Goal: Task Accomplishment & Management: Complete application form

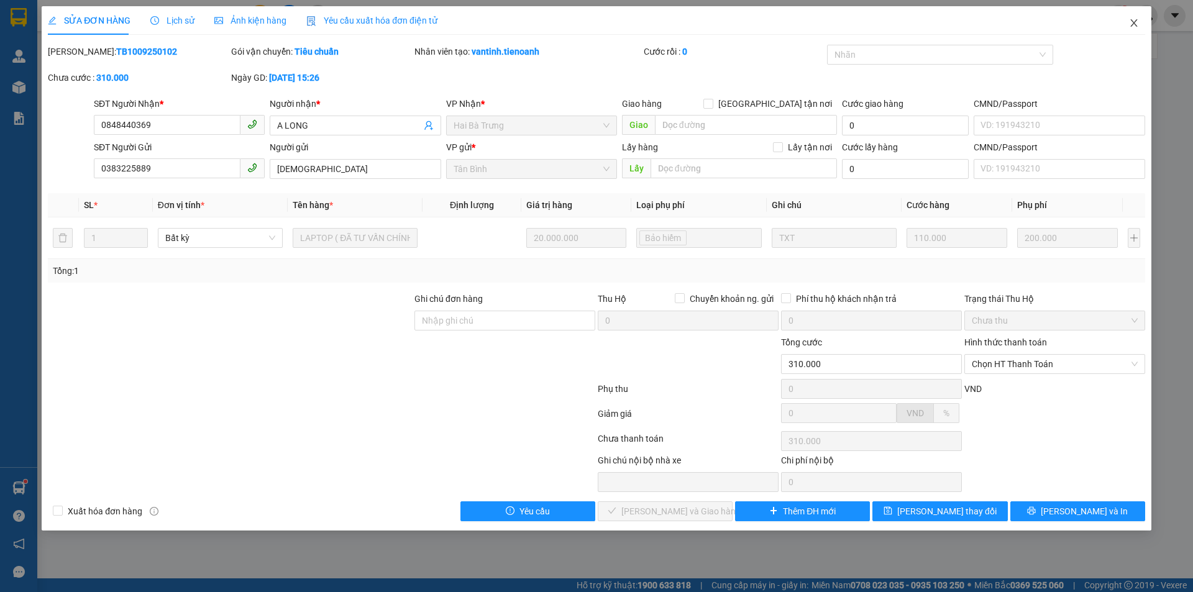
click at [1131, 26] on icon "close" at bounding box center [1134, 23] width 10 height 10
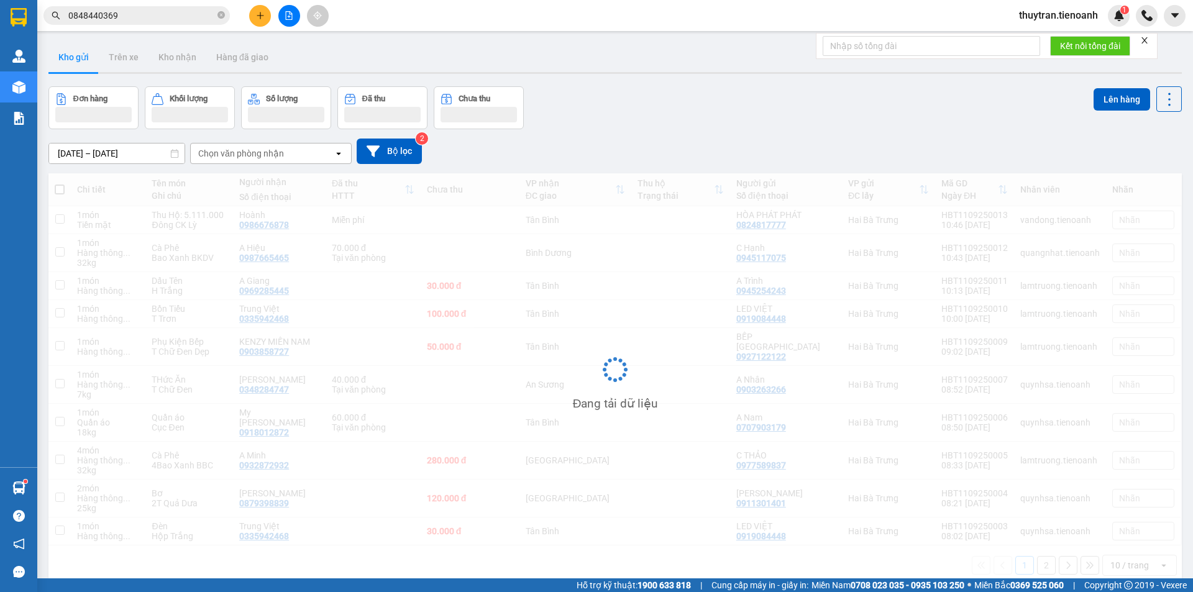
click at [141, 14] on input "0848440369" at bounding box center [141, 16] width 147 height 14
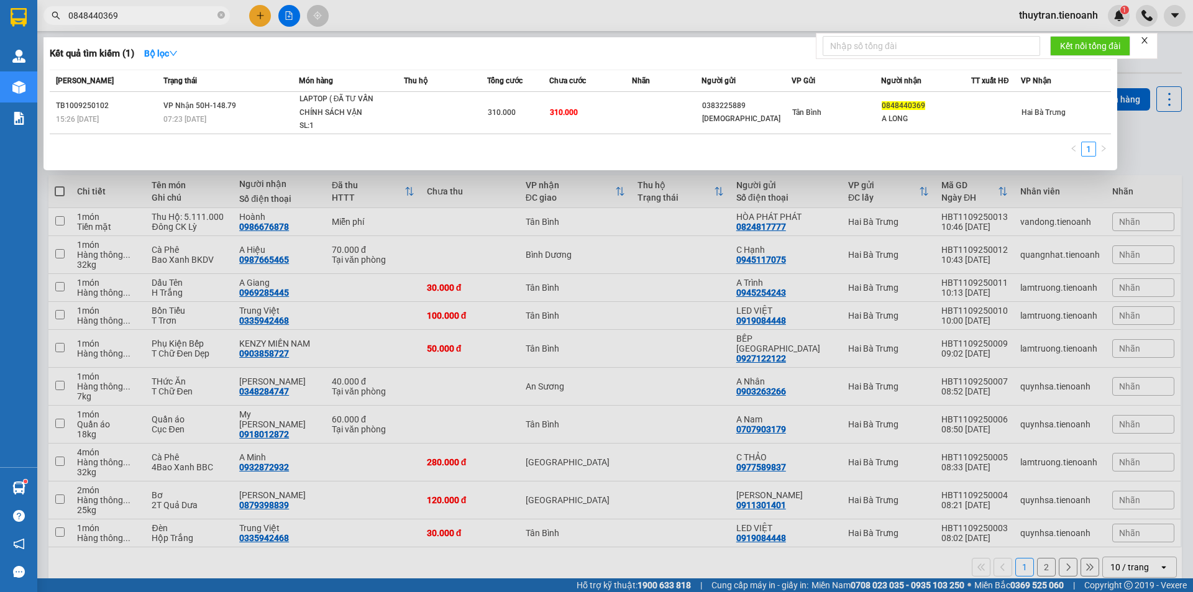
click at [141, 14] on input "0848440369" at bounding box center [141, 16] width 147 height 14
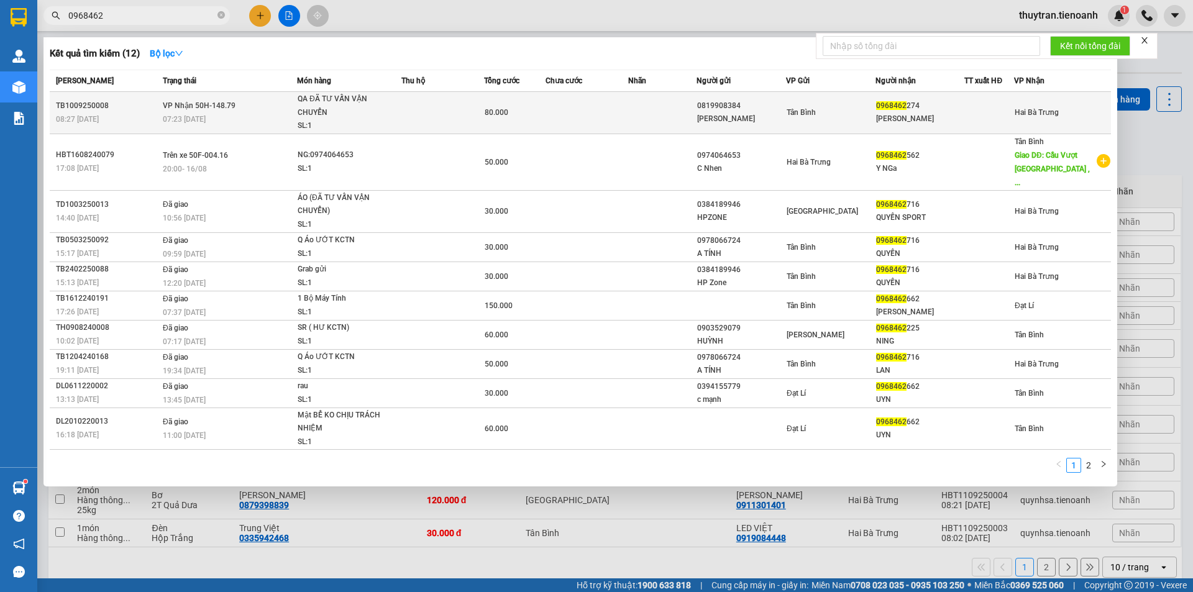
type input "0968462"
click at [654, 116] on td at bounding box center [662, 113] width 69 height 42
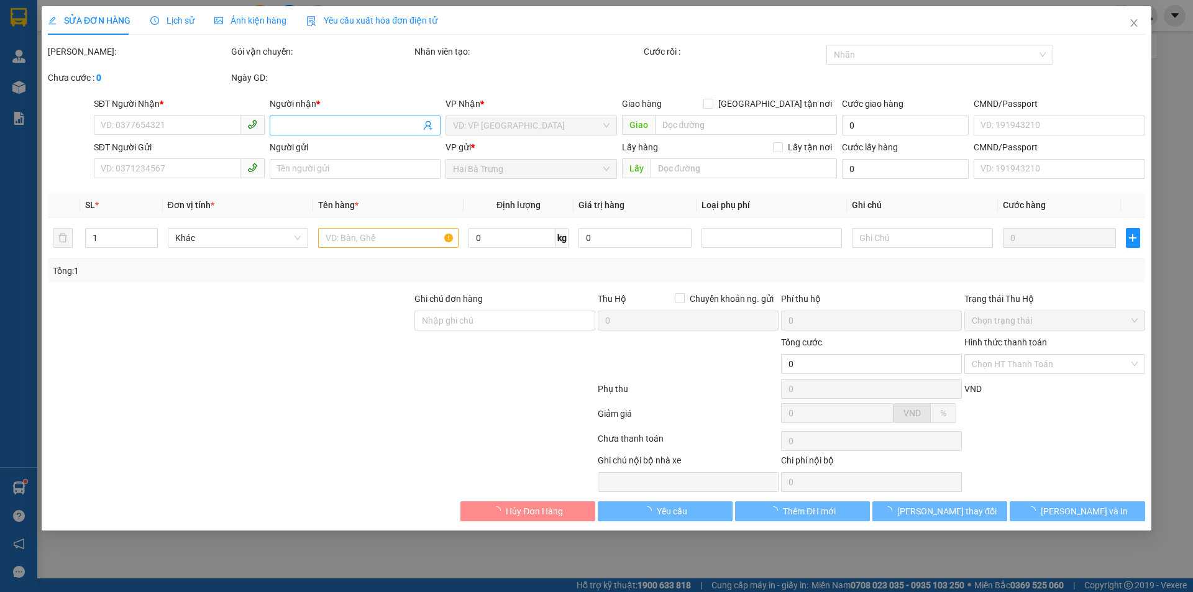
type input "0968462274"
type input "[PERSON_NAME]"
type input "0819908384"
type input "[PERSON_NAME]"
type input "80.000"
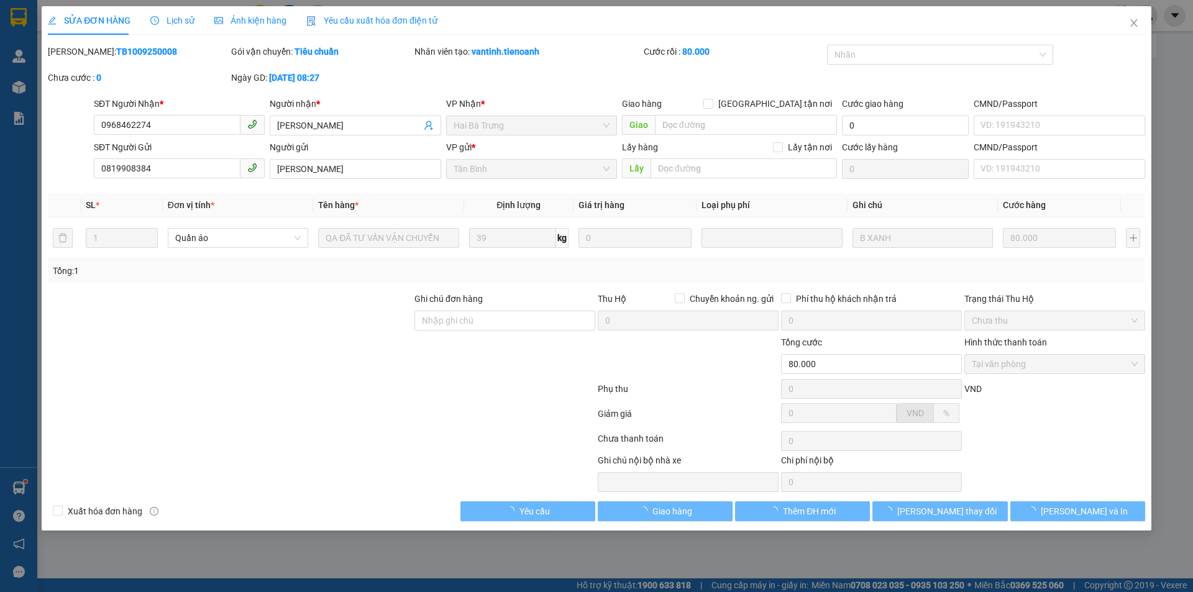
click at [181, 21] on span "Lịch sử" at bounding box center [172, 21] width 44 height 10
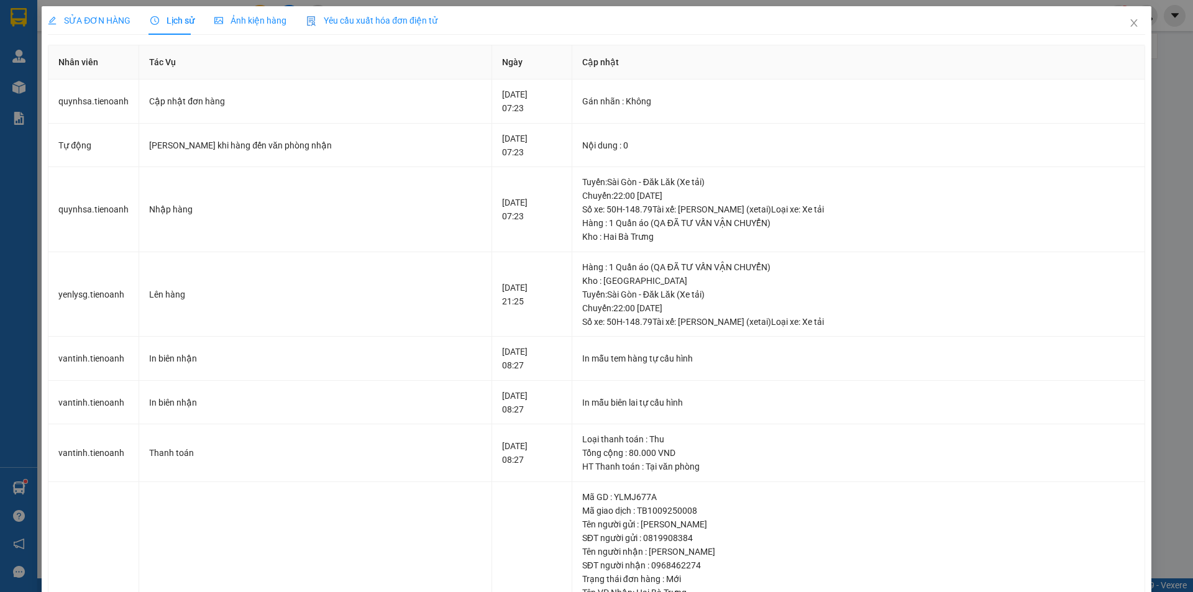
click at [107, 21] on span "SỬA ĐƠN HÀNG" at bounding box center [89, 21] width 83 height 10
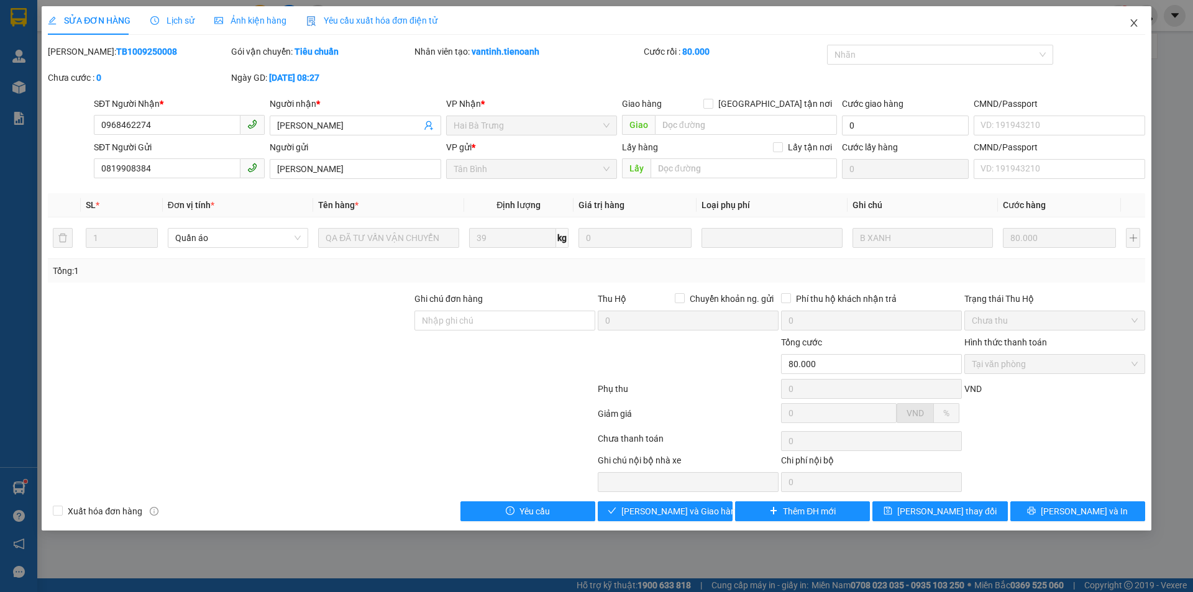
drag, startPoint x: 1129, startPoint y: 25, endPoint x: 987, endPoint y: 4, distance: 143.2
click at [1125, 26] on span "Close" at bounding box center [1134, 23] width 35 height 35
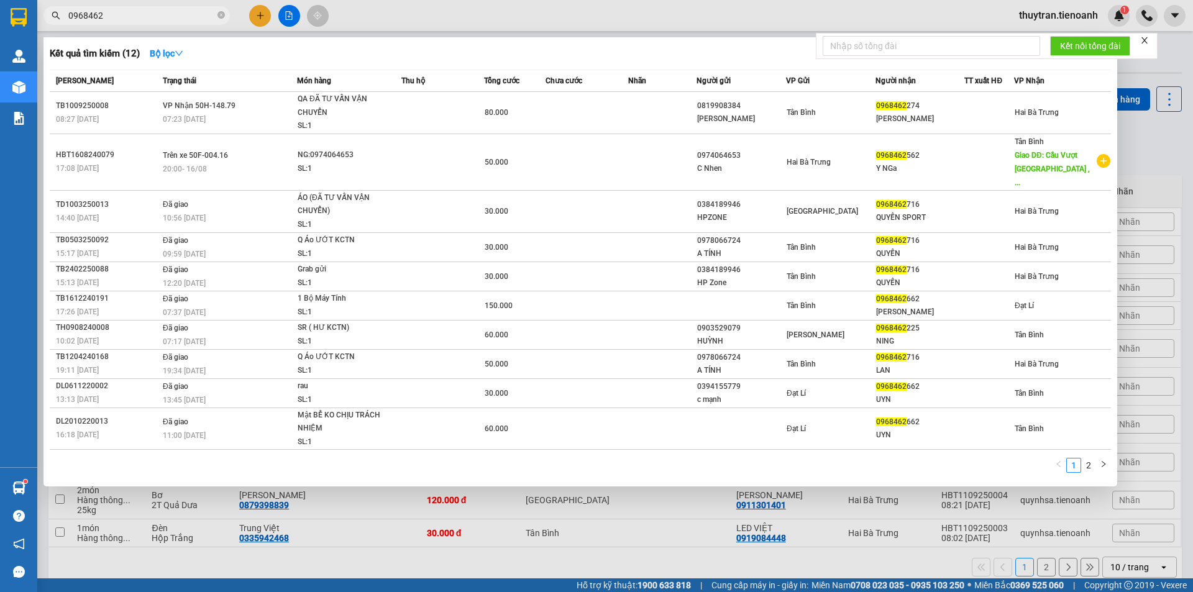
click at [98, 14] on input "0968462" at bounding box center [141, 16] width 147 height 14
click at [263, 17] on div at bounding box center [596, 296] width 1193 height 592
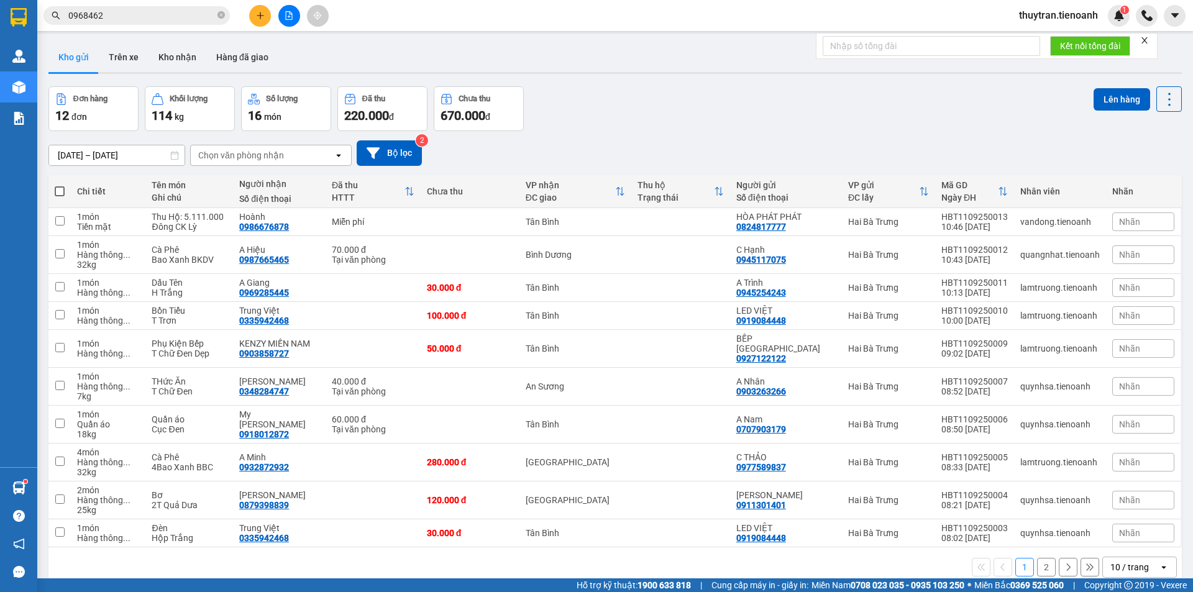
click at [257, 12] on icon "plus" at bounding box center [260, 15] width 9 height 9
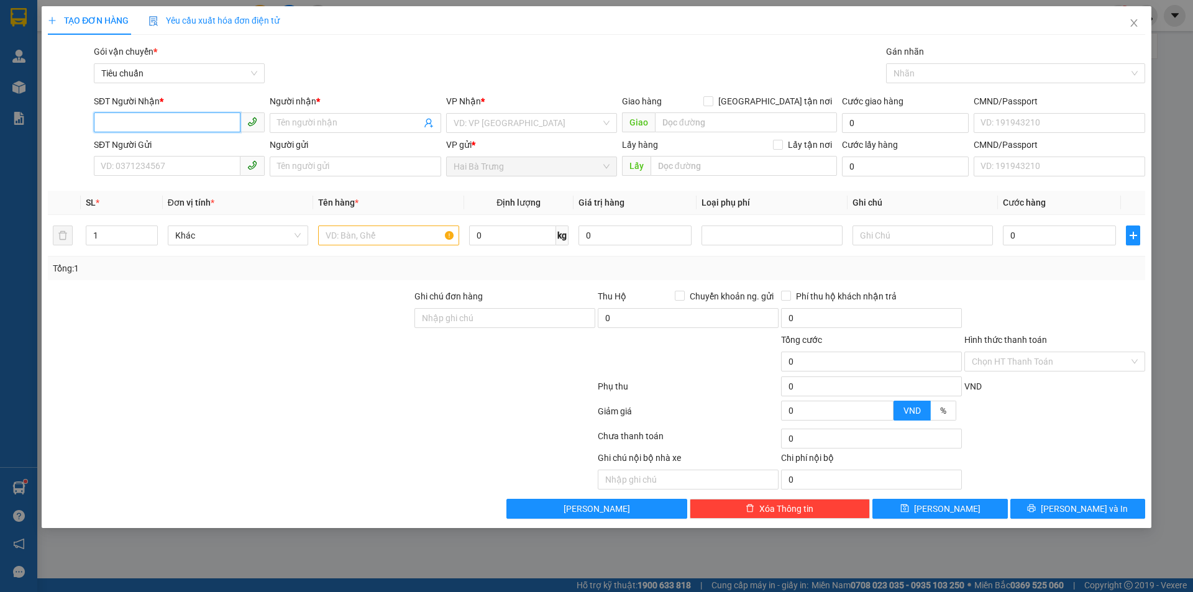
click at [122, 126] on input "SĐT Người Nhận *" at bounding box center [167, 122] width 147 height 20
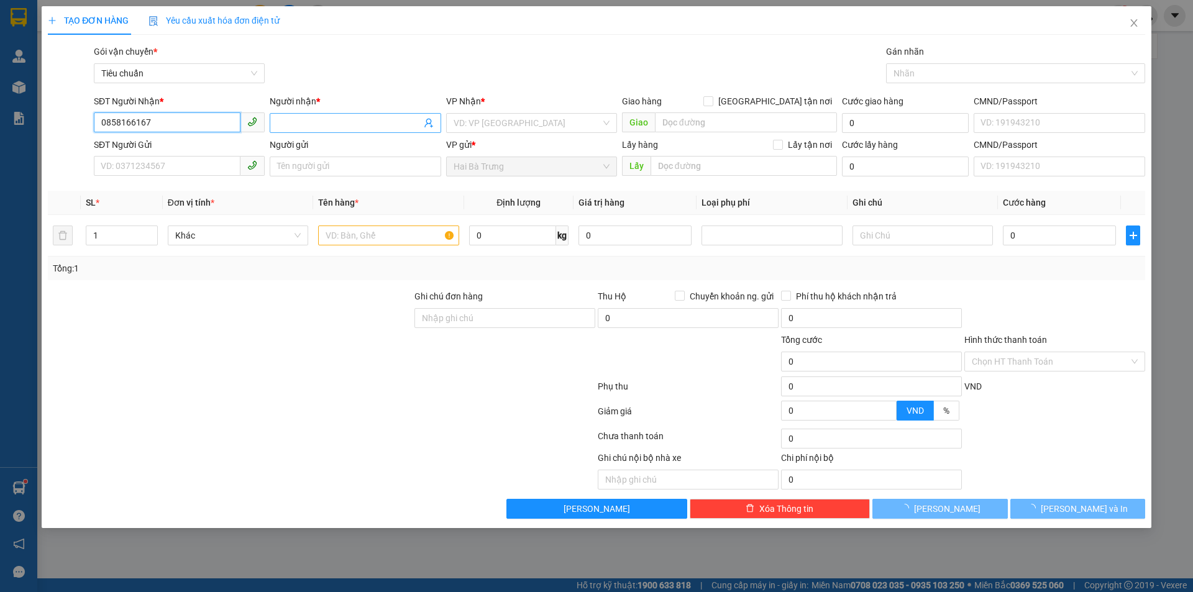
type input "0858166167"
click at [330, 117] on input "Người nhận *" at bounding box center [349, 123] width 144 height 14
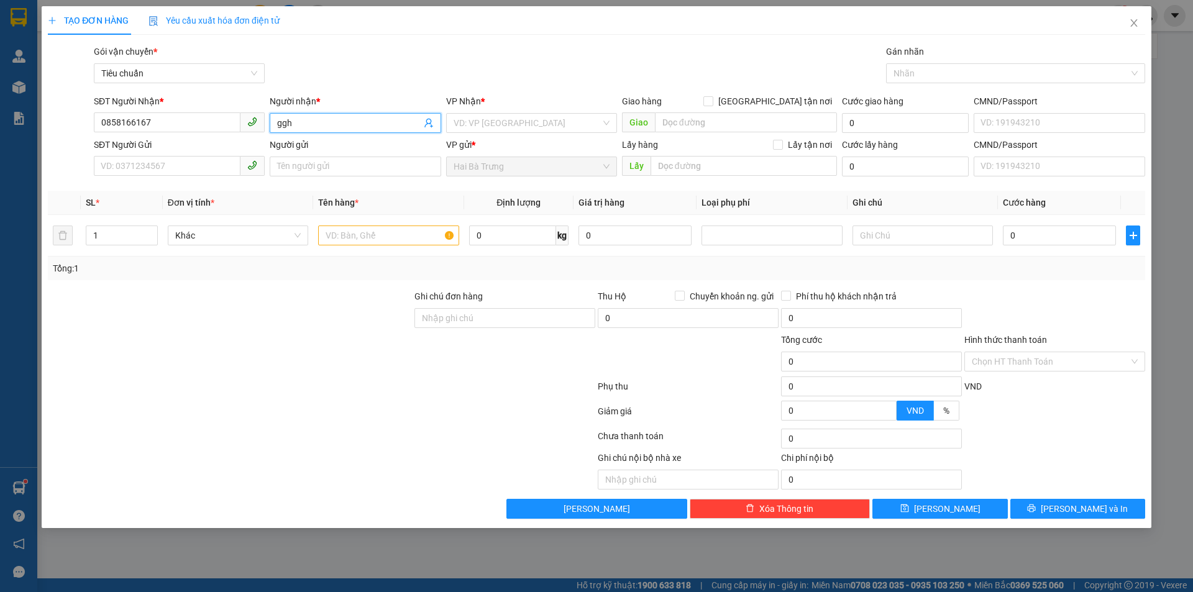
type input "ggh"
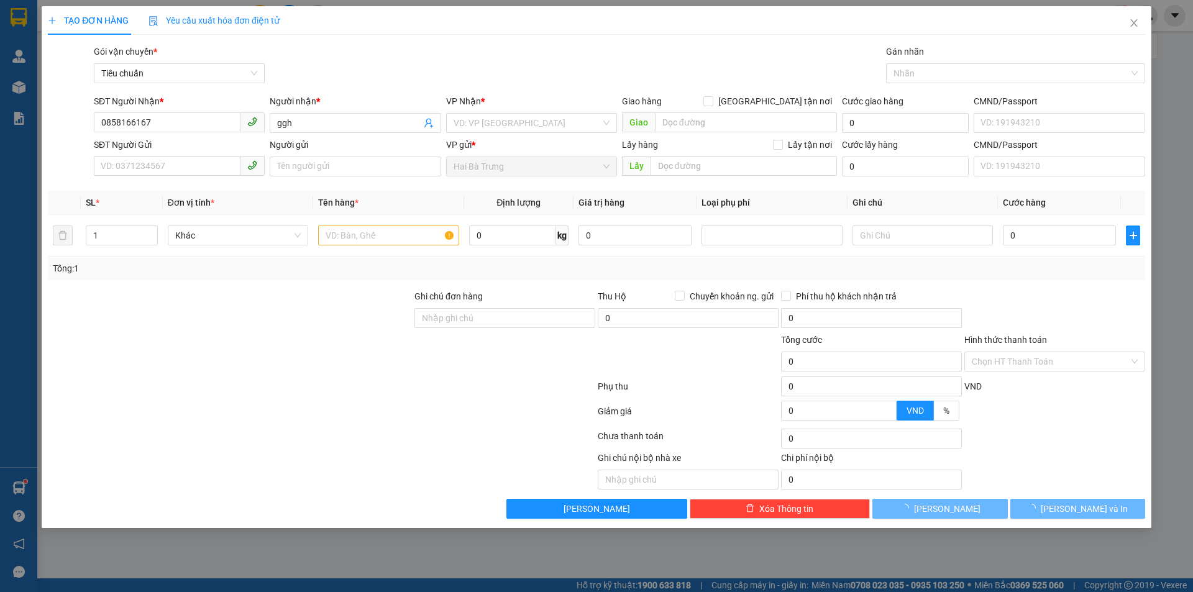
click at [477, 134] on div "VP Nhận * VD: VP [GEOGRAPHIC_DATA]" at bounding box center [531, 115] width 171 height 43
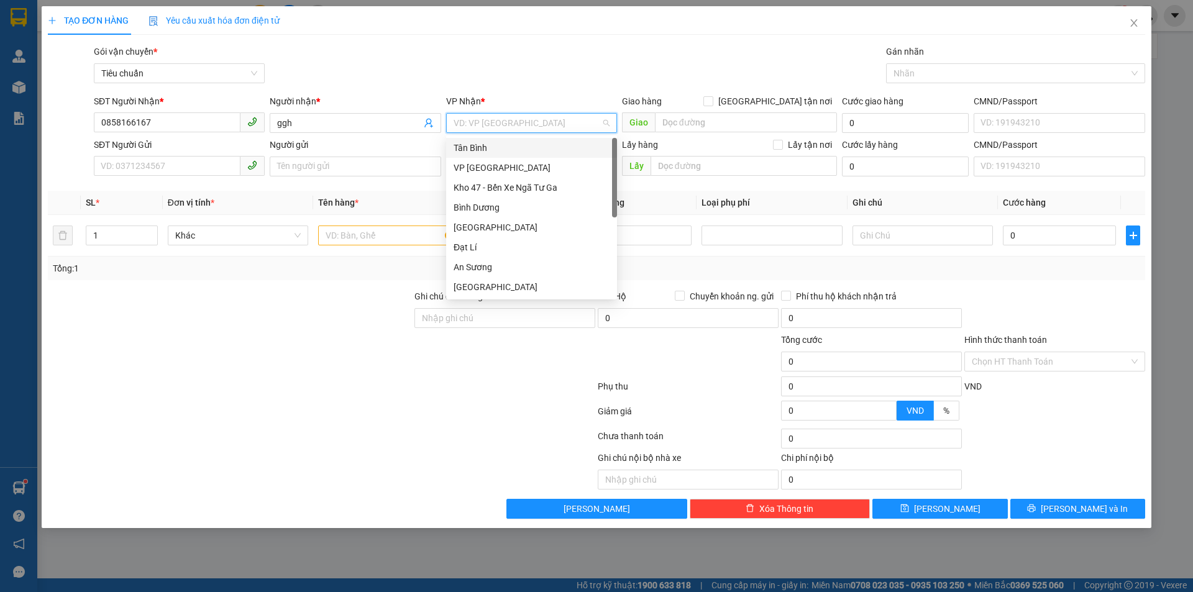
click at [475, 121] on input "search" at bounding box center [527, 123] width 147 height 19
click at [475, 146] on div "Tân Bình" at bounding box center [532, 148] width 156 height 14
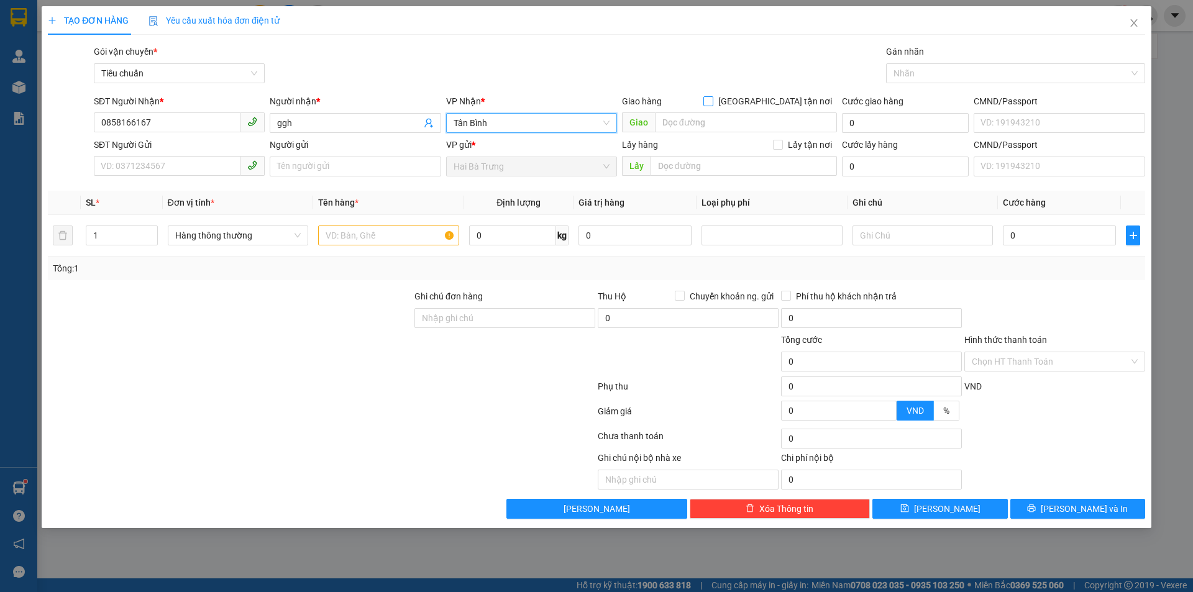
click at [712, 99] on input "[GEOGRAPHIC_DATA] tận nơi" at bounding box center [707, 100] width 9 height 9
checkbox input "true"
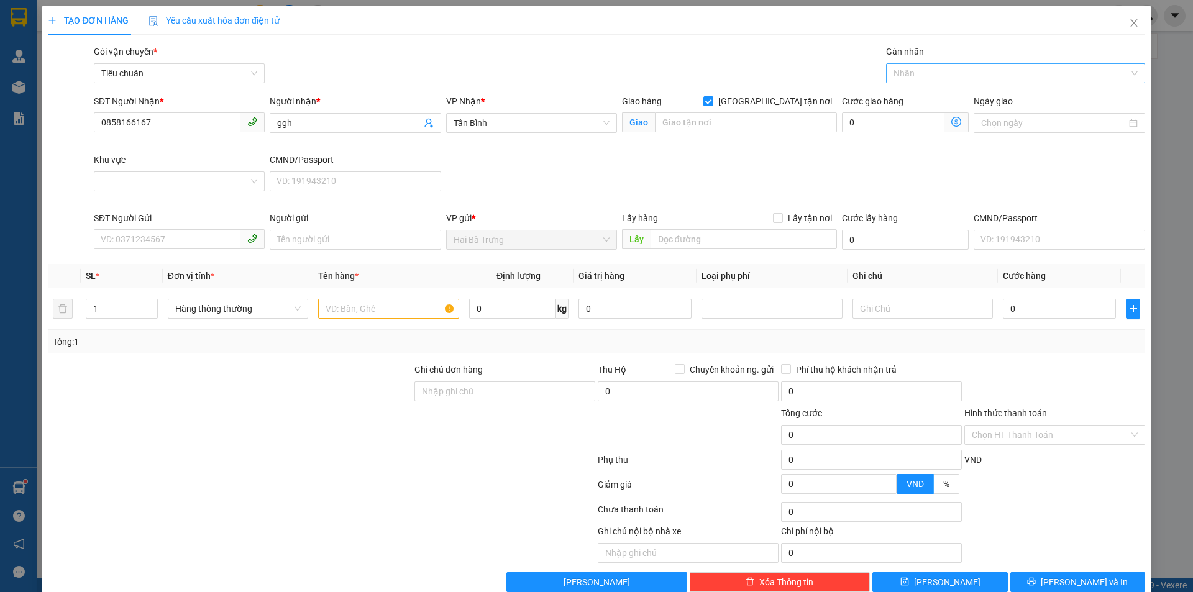
click at [911, 71] on div at bounding box center [1009, 73] width 240 height 15
drag, startPoint x: 915, startPoint y: 122, endPoint x: 766, endPoint y: 143, distance: 151.1
click at [913, 122] on div "Giao Tận Nơi" at bounding box center [1008, 118] width 242 height 14
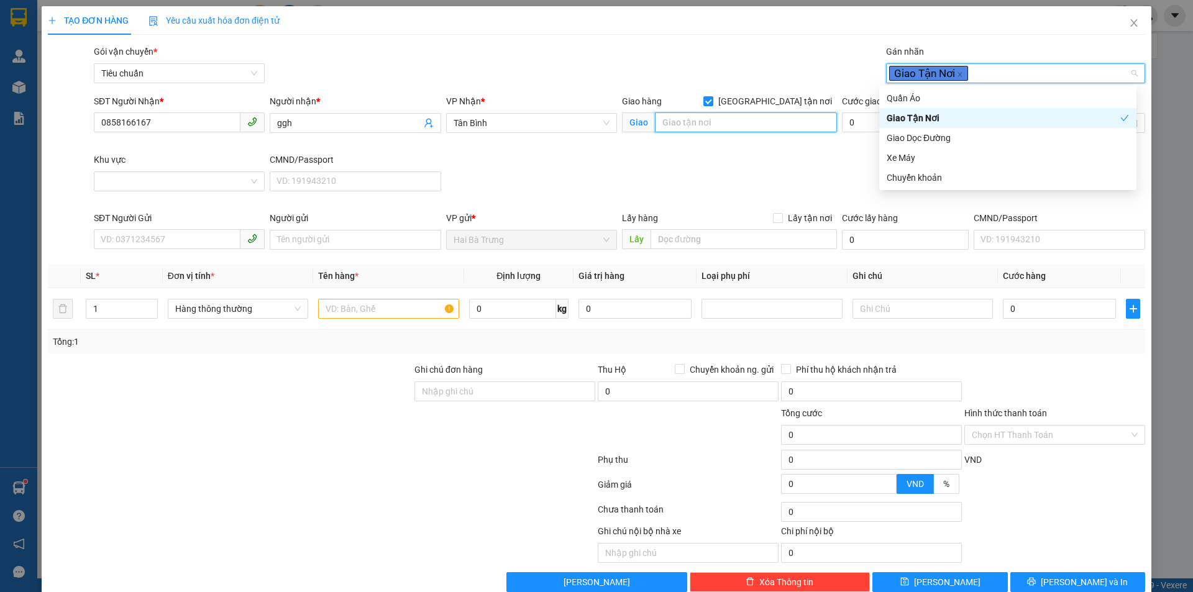
click at [713, 126] on input "search" at bounding box center [746, 122] width 182 height 20
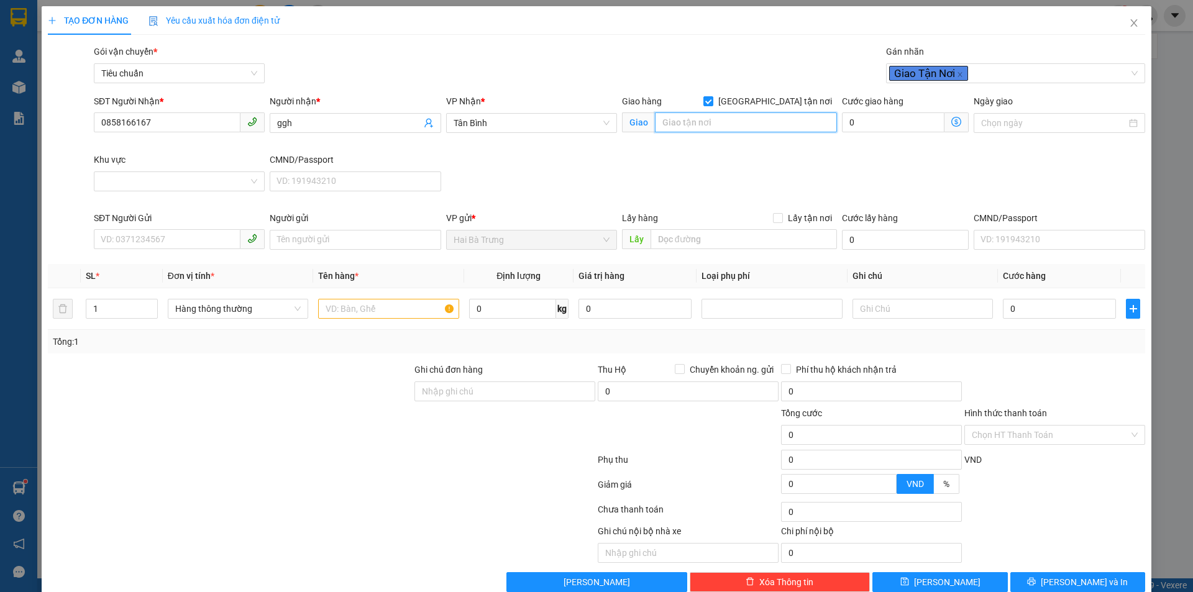
paste input "157/13/2 [PERSON_NAME], quận [GEOGRAPHIC_DATA]"
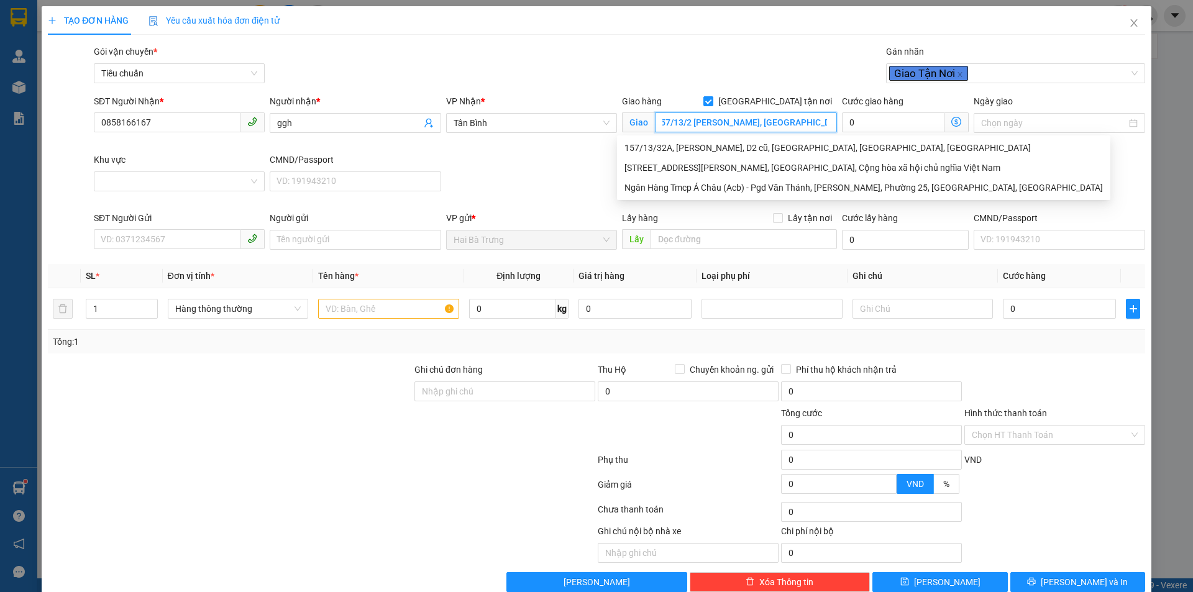
scroll to position [0, 2]
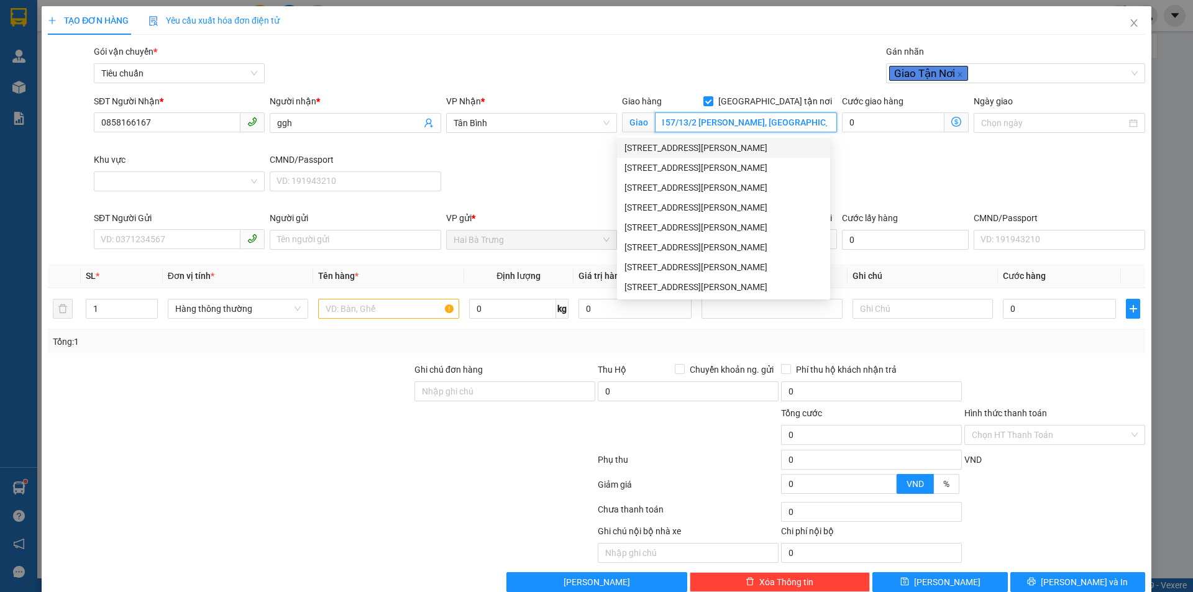
click at [749, 150] on div "[STREET_ADDRESS][PERSON_NAME]" at bounding box center [723, 148] width 198 height 14
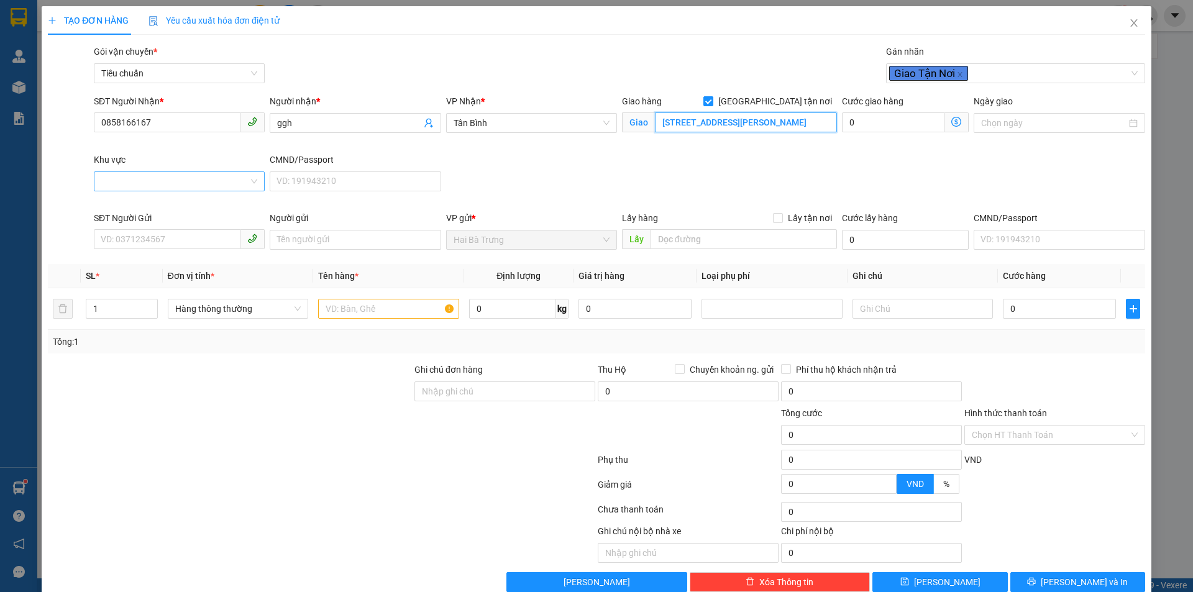
type input "[STREET_ADDRESS][PERSON_NAME]"
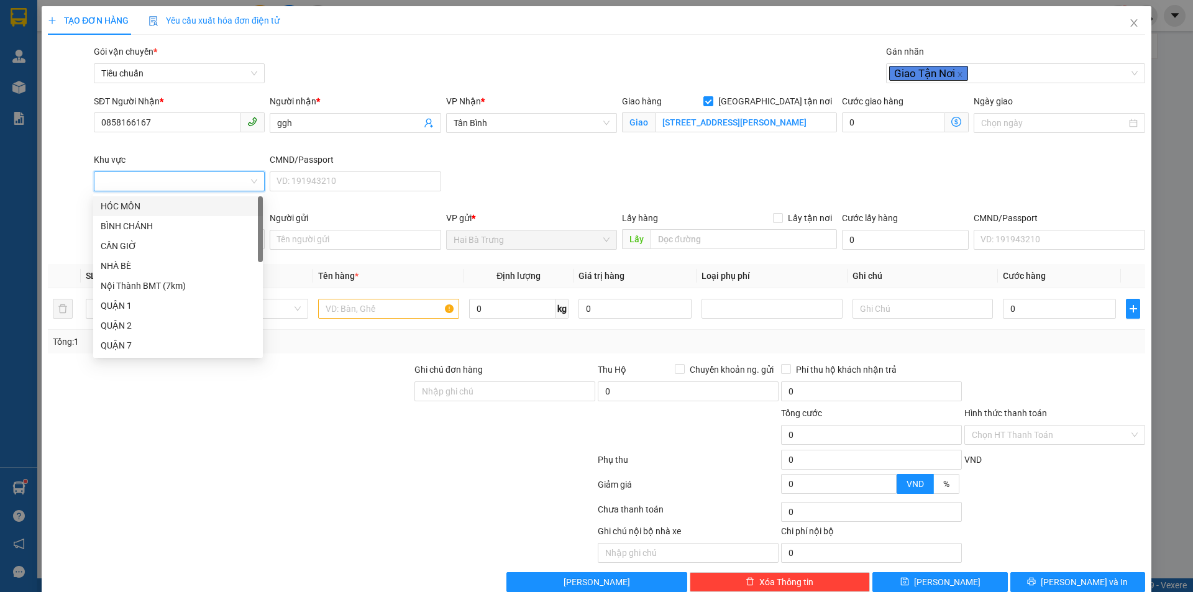
click at [124, 183] on input "Khu vực" at bounding box center [174, 181] width 147 height 19
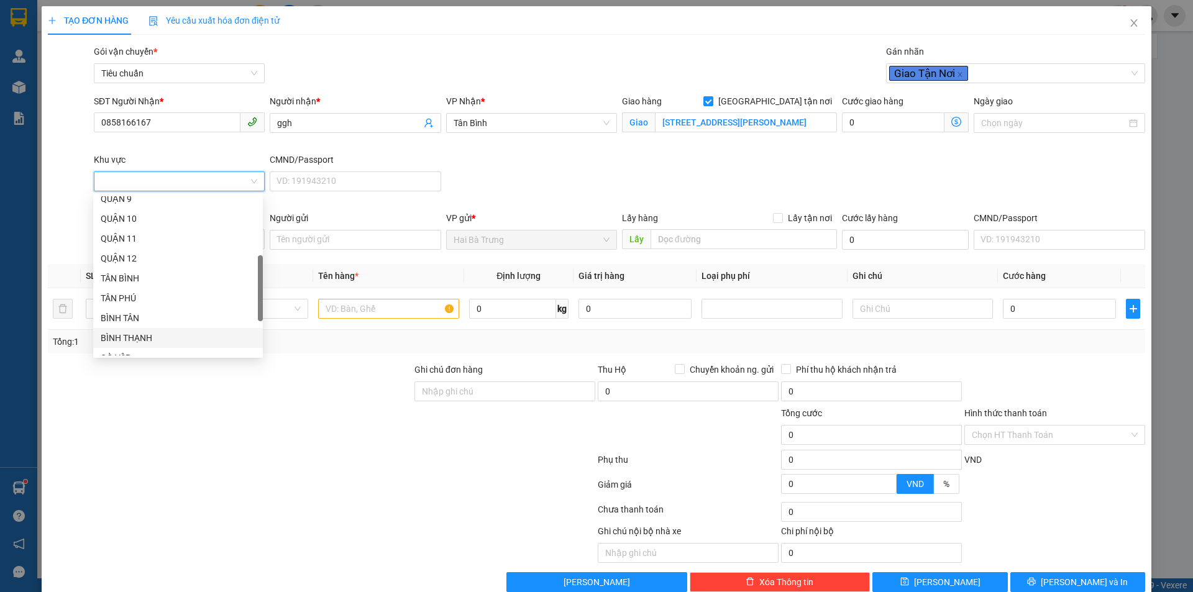
click at [122, 337] on div "BÌNH THẠNH" at bounding box center [178, 338] width 155 height 14
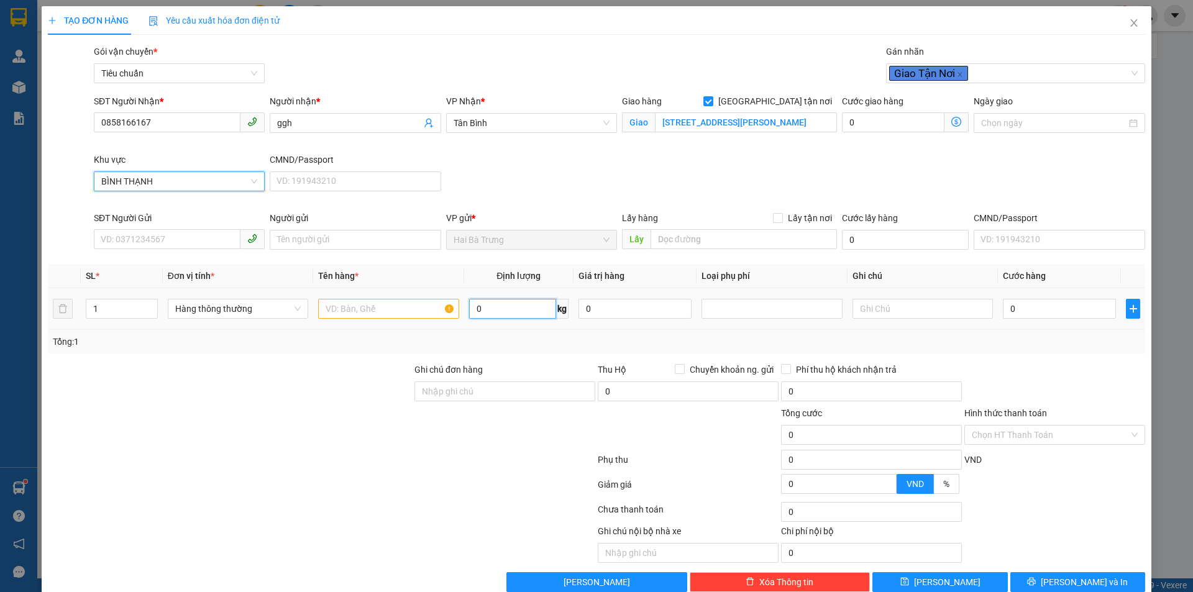
click at [494, 311] on input "0" at bounding box center [512, 309] width 87 height 20
drag, startPoint x: 488, startPoint y: 306, endPoint x: 433, endPoint y: 308, distance: 54.7
click at [434, 308] on tr "1 Hàng thông thường 30 kg 0 0" at bounding box center [596, 309] width 1097 height 42
type input "1"
click at [368, 309] on input "text" at bounding box center [388, 309] width 140 height 20
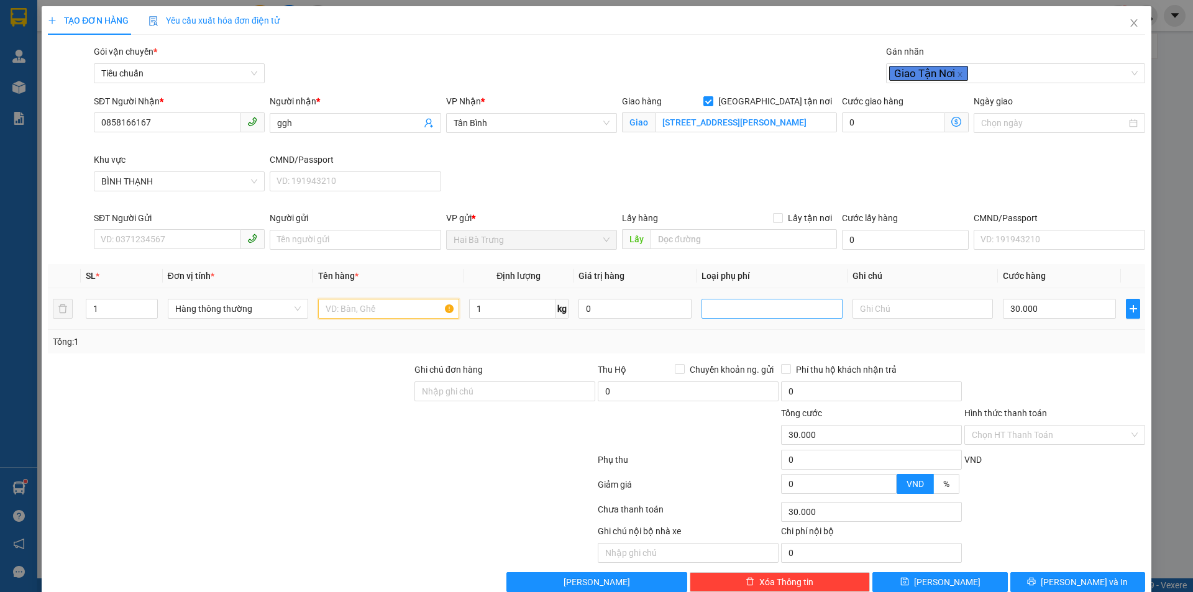
type input "30.000"
type input "110.000"
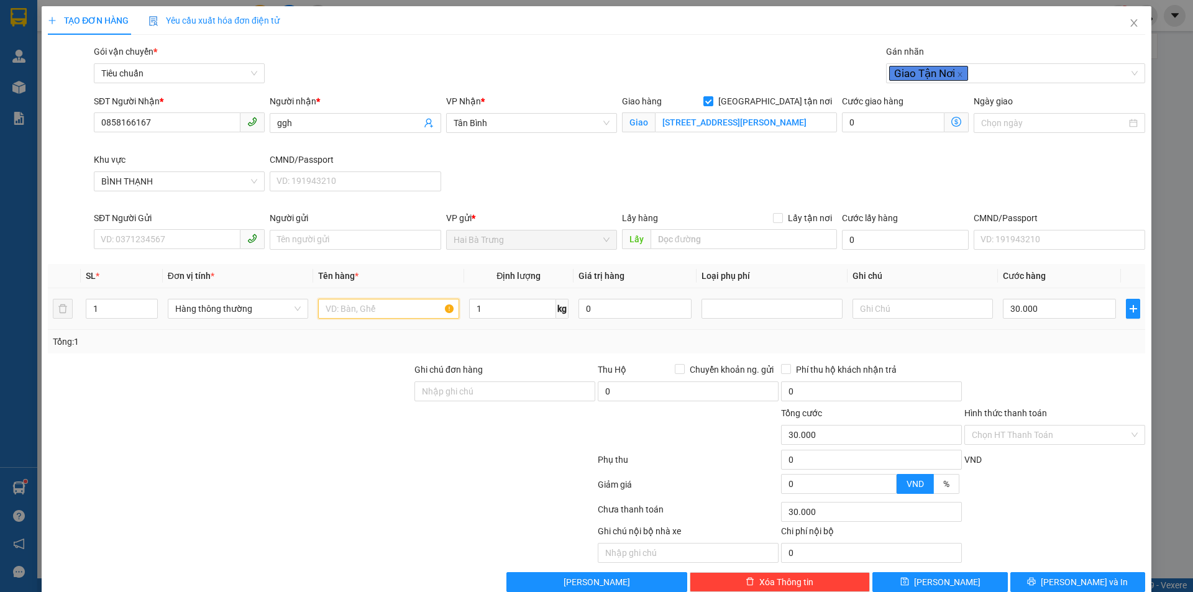
type input "80.000"
click at [951, 121] on icon "dollar-circle" at bounding box center [956, 122] width 10 height 10
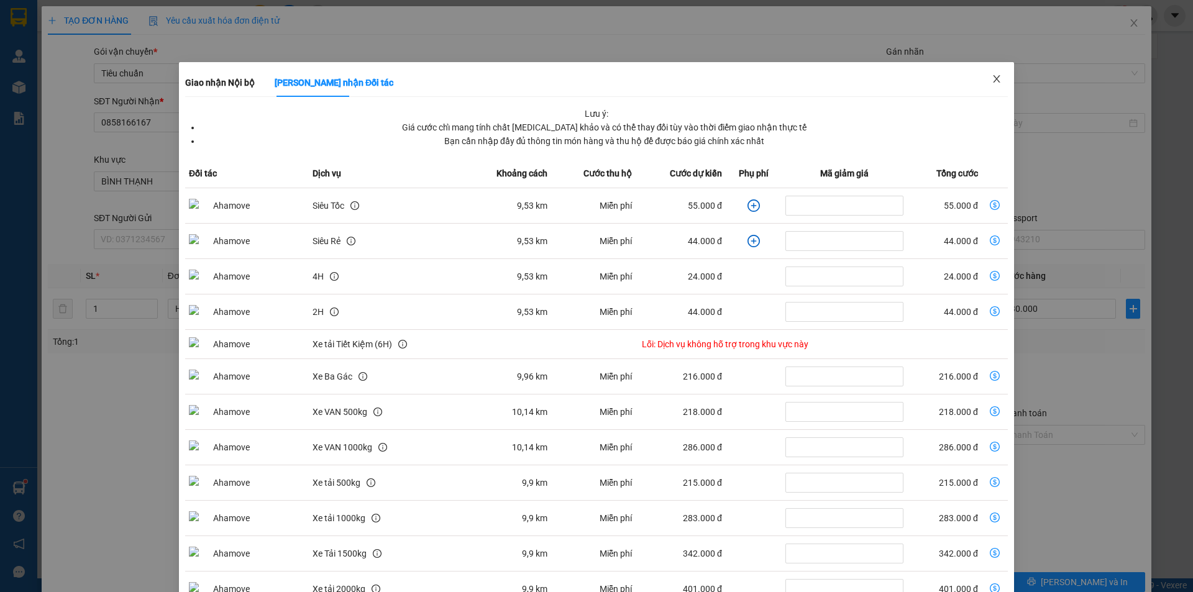
click at [994, 81] on icon "close" at bounding box center [997, 79] width 10 height 10
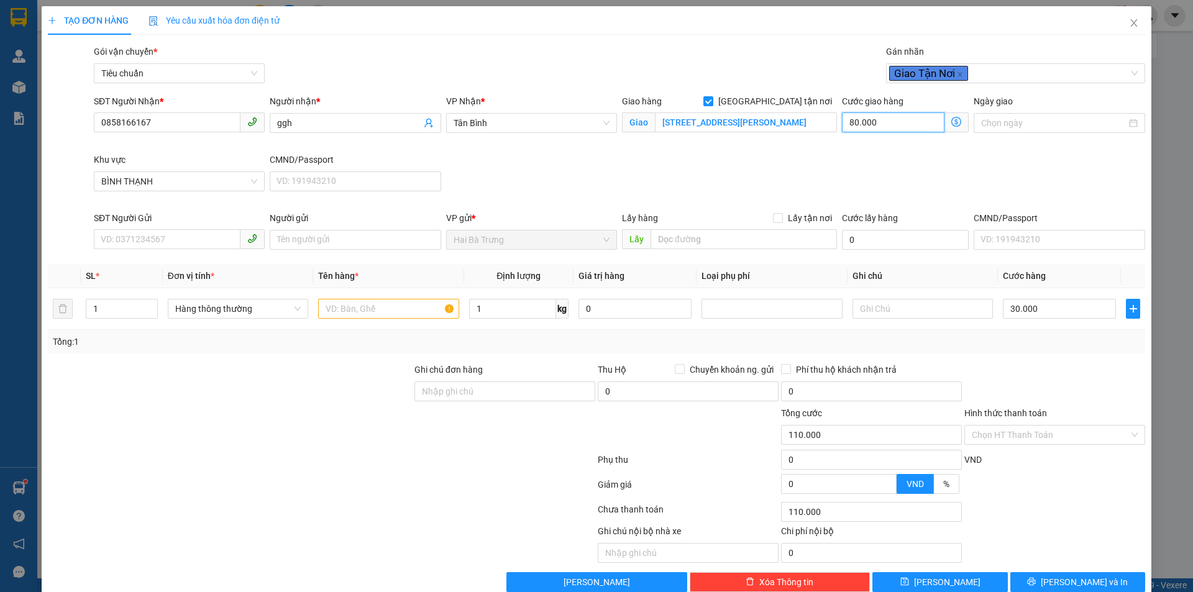
click at [884, 124] on input "80.000" at bounding box center [893, 122] width 103 height 20
